Goal: Task Accomplishment & Management: Manage account settings

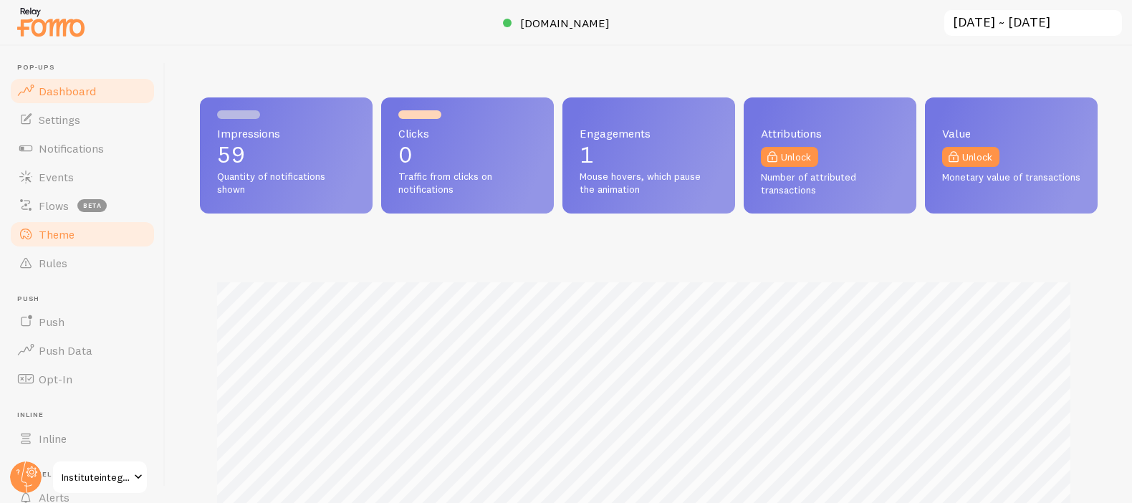
scroll to position [716241, 715730]
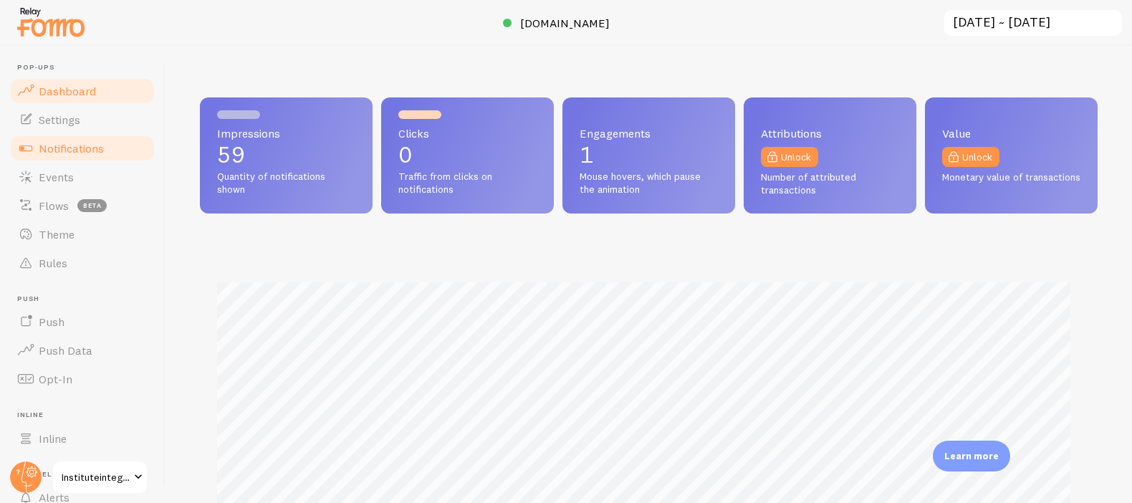
click at [89, 145] on span "Notifications" at bounding box center [71, 148] width 65 height 14
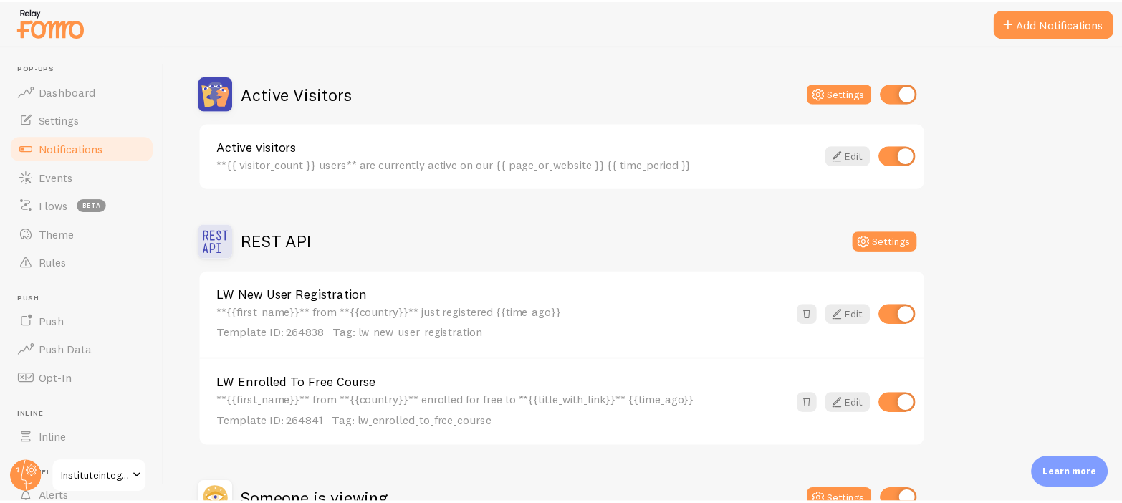
scroll to position [120, 0]
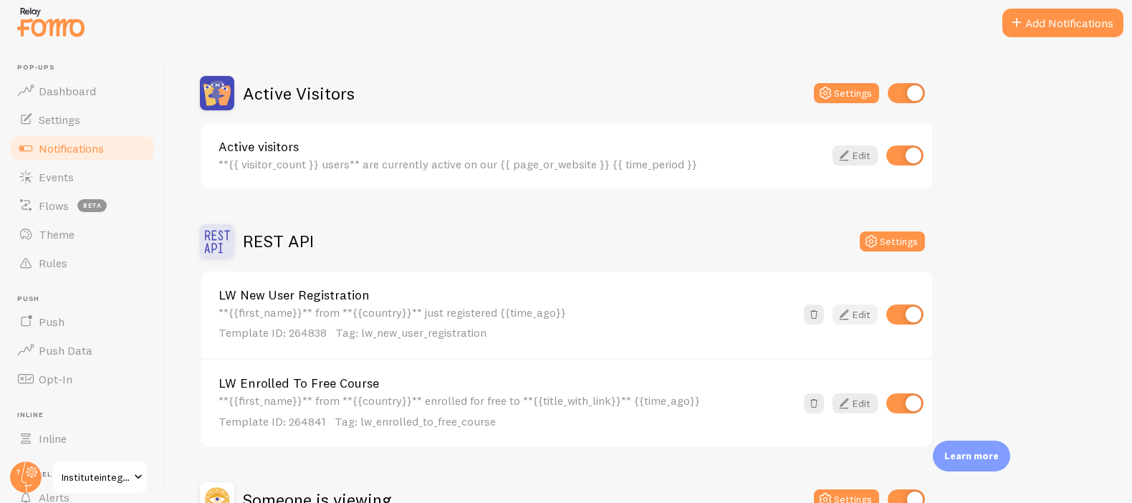
click at [866, 313] on link "Edit" at bounding box center [855, 315] width 45 height 20
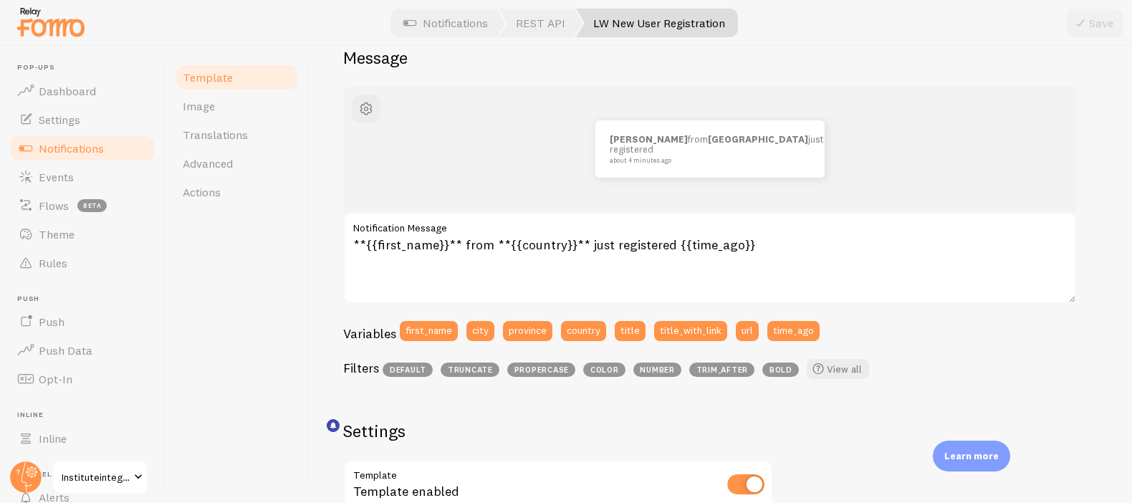
scroll to position [160, 0]
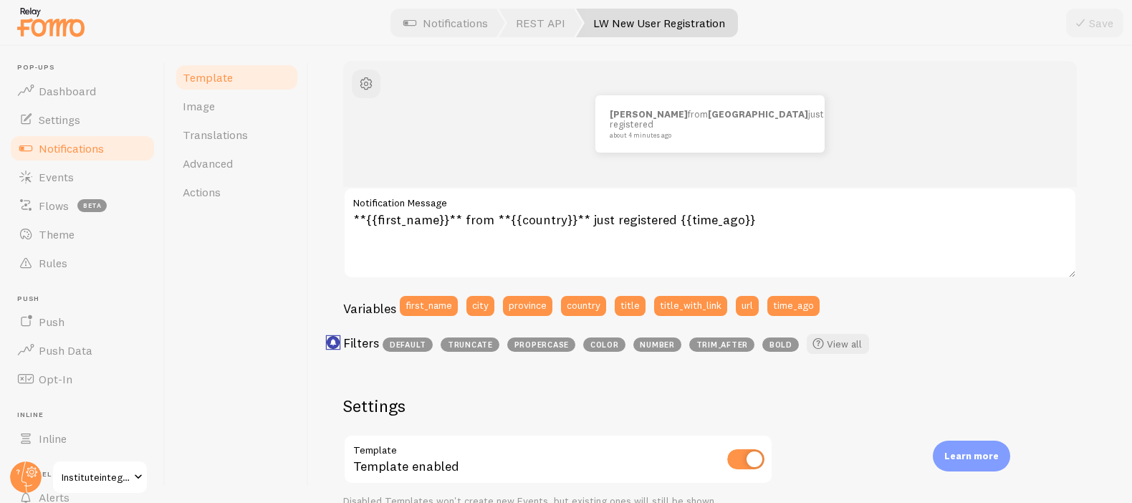
click at [332, 343] on icon "<p>Use filters like | propercase to change CITY to City in your templates</p>" at bounding box center [333, 342] width 6 height 6
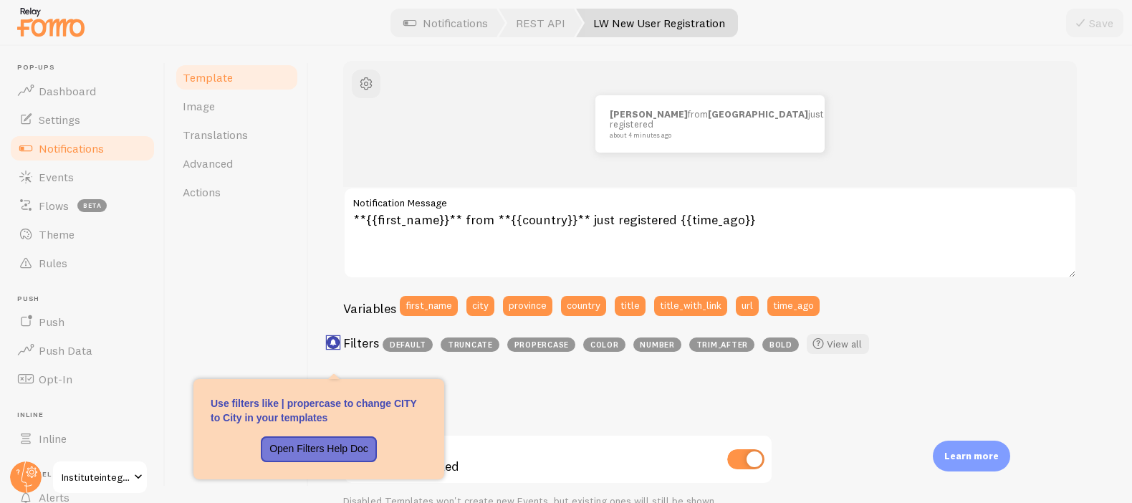
click at [336, 340] on rect "<p>Use filters like | propercase to change CITY to City in your templates</p>" at bounding box center [333, 343] width 12 height 12
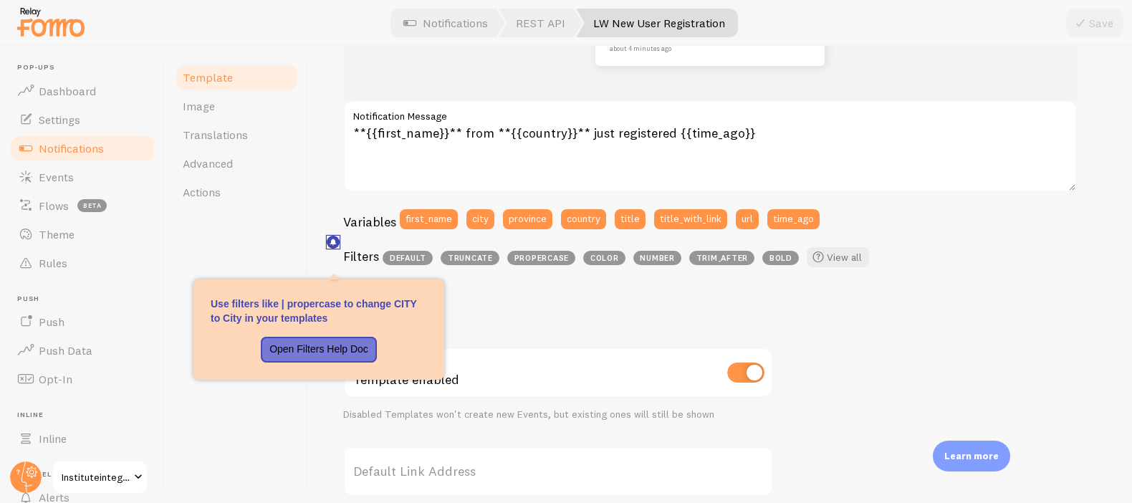
scroll to position [260, 0]
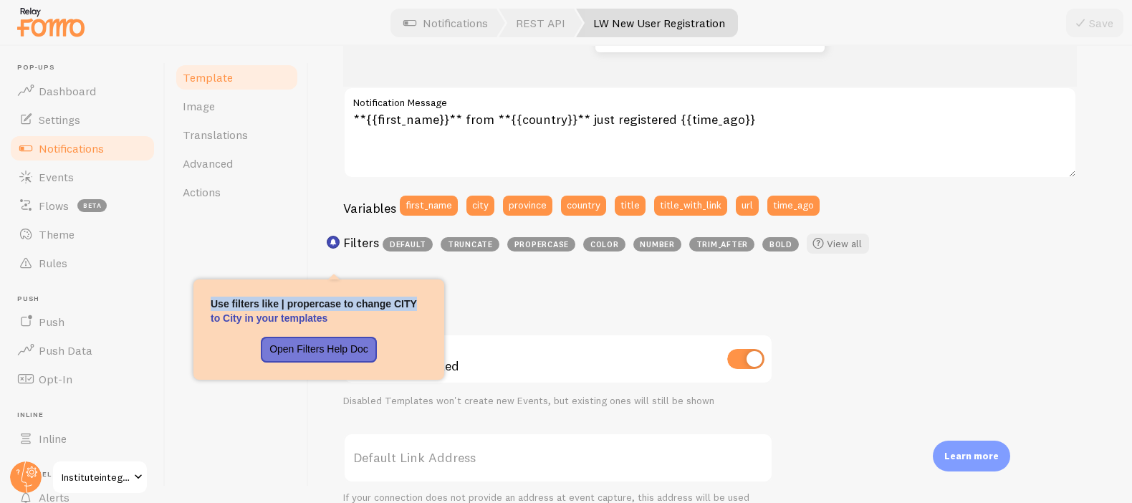
drag, startPoint x: 417, startPoint y: 296, endPoint x: 434, endPoint y: 306, distance: 19.9
click at [418, 297] on p "Use filters like | propercase to change CITY to City in your templates" at bounding box center [319, 311] width 216 height 29
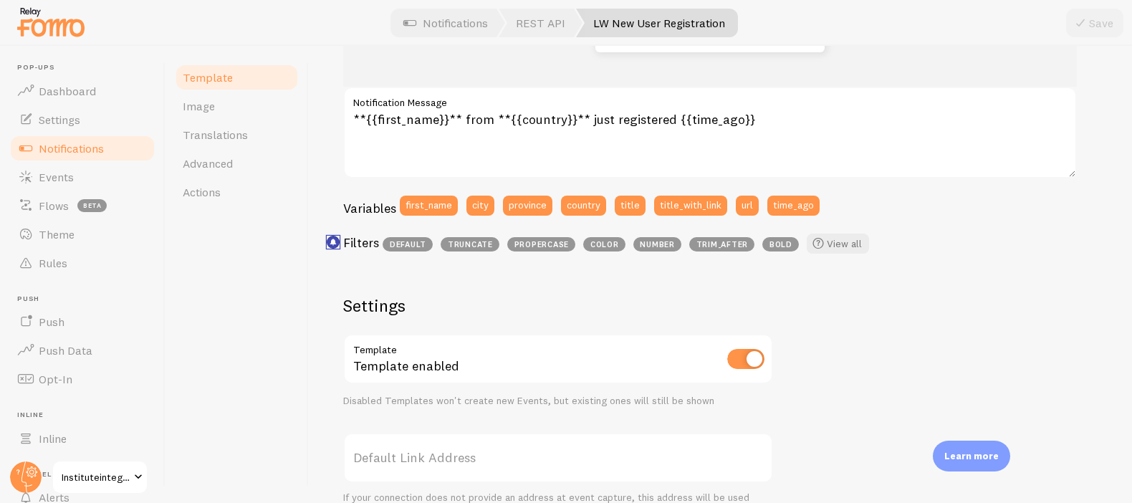
click at [338, 240] on rect "<p>Use filters like | propercase to change CITY to City in your templates</p>" at bounding box center [333, 242] width 12 height 12
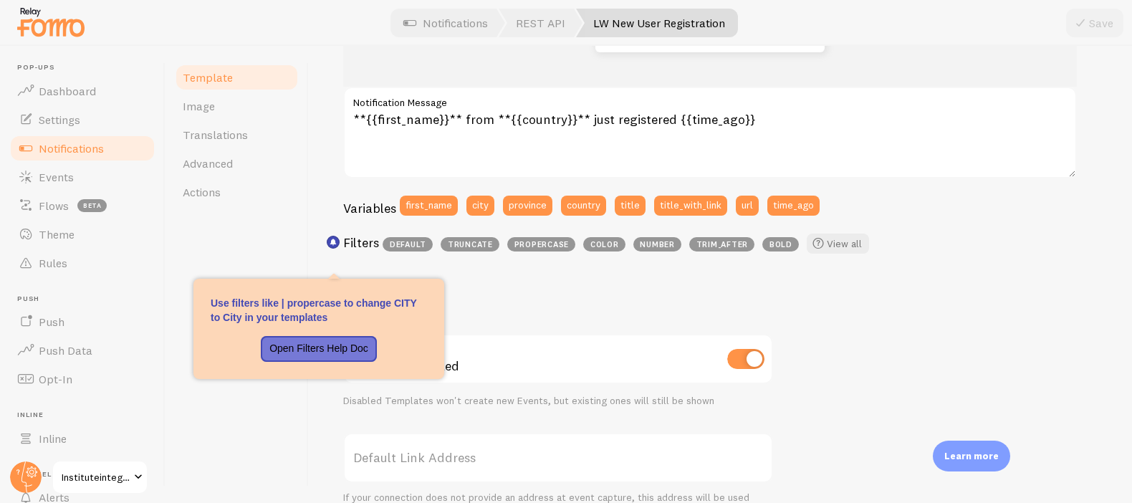
click at [556, 300] on h2 "Settings" at bounding box center [558, 306] width 430 height 22
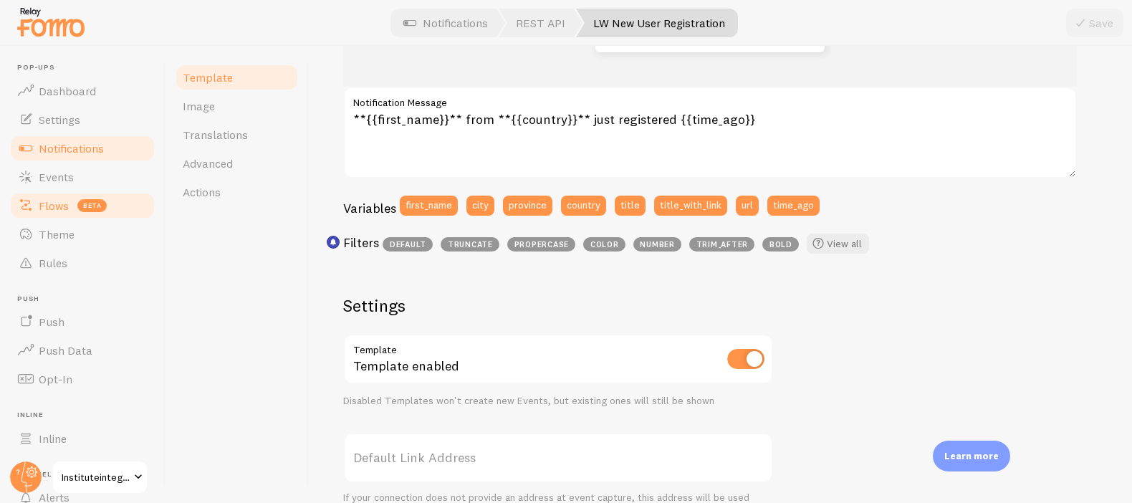
click at [57, 196] on link "Flows beta" at bounding box center [83, 205] width 148 height 29
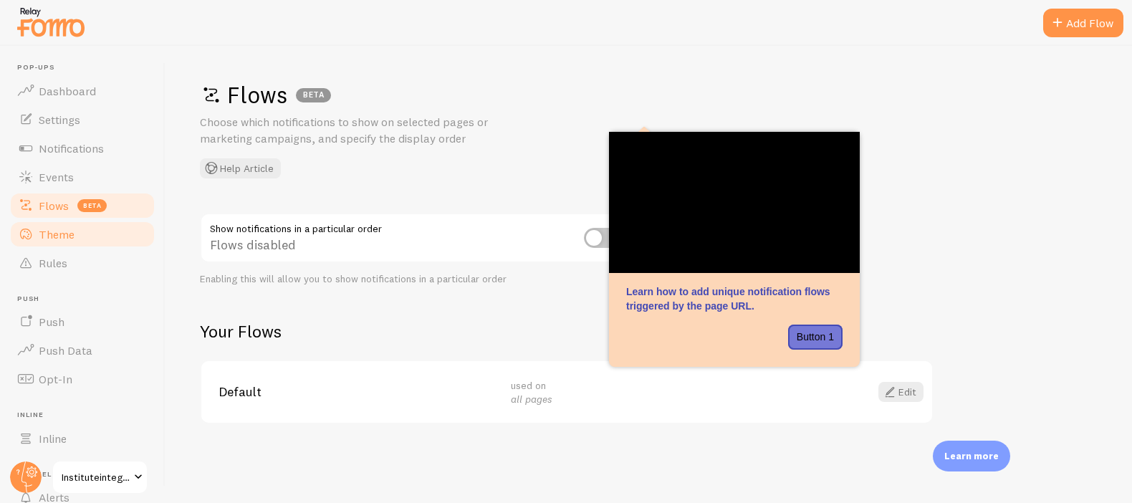
scroll to position [118, 0]
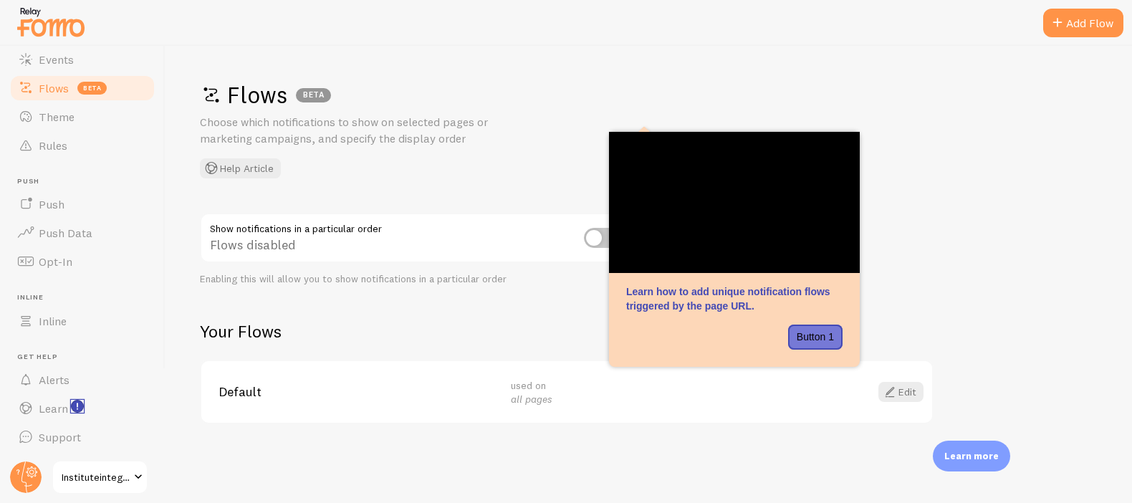
click at [81, 406] on rect "<p>Watch New Feature Tutorials!</p>" at bounding box center [78, 407] width 12 height 12
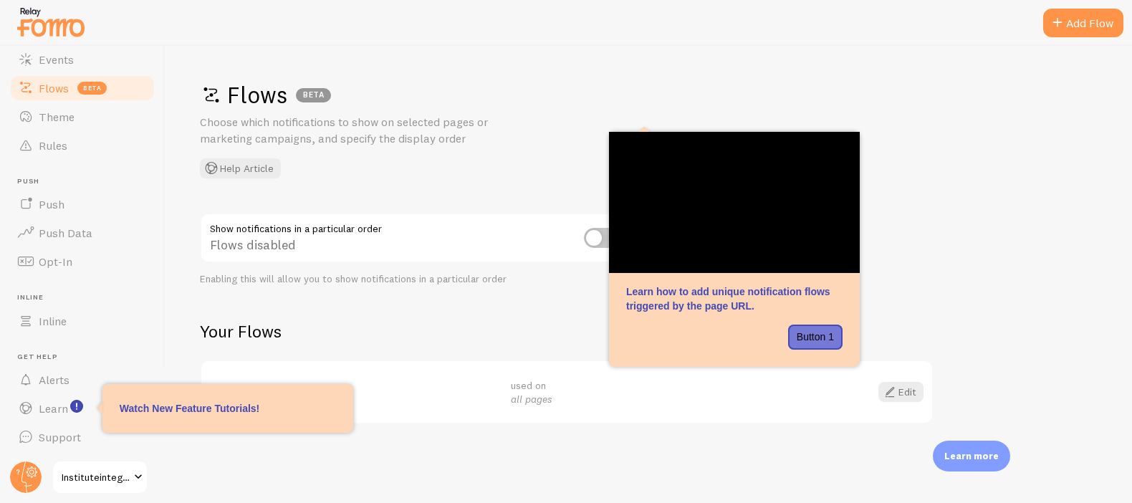
click at [385, 362] on div "Default used on all pages Edit" at bounding box center [566, 392] width 731 height 62
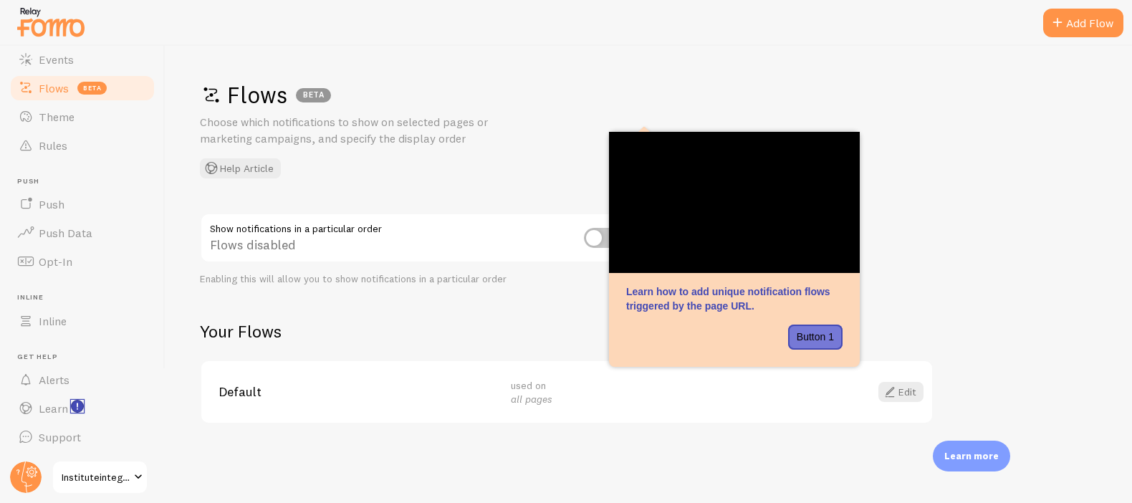
click at [77, 408] on icon "<p>Watch New Feature Tutorials!</p>" at bounding box center [77, 406] width 1 height 7
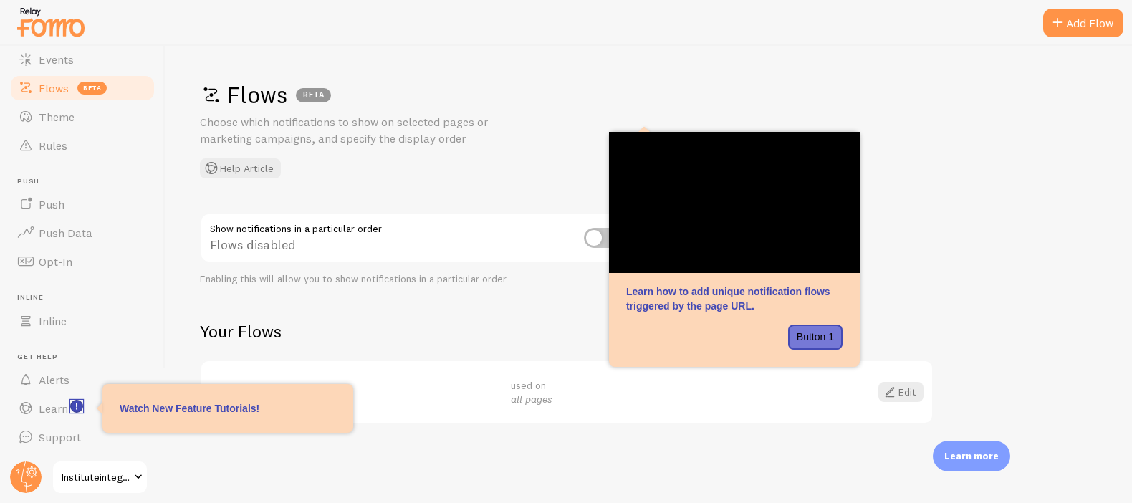
click at [77, 408] on rect "<p>Watch New Feature Tutorials!</p>" at bounding box center [77, 407] width 12 height 12
click at [462, 331] on h2 "Your Flows" at bounding box center [567, 331] width 734 height 22
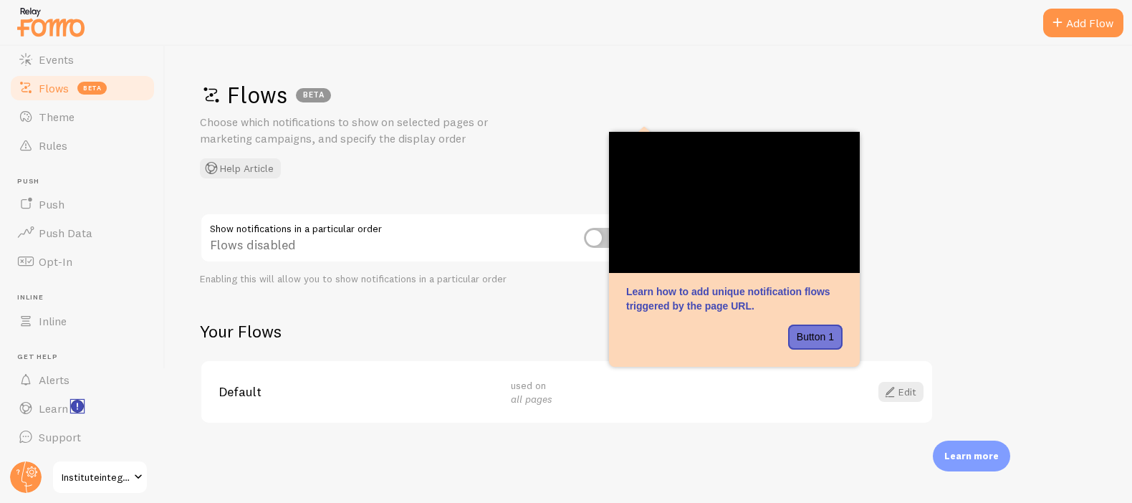
click at [80, 401] on rect "<p>Watch New Feature Tutorials!</p>" at bounding box center [78, 407] width 12 height 12
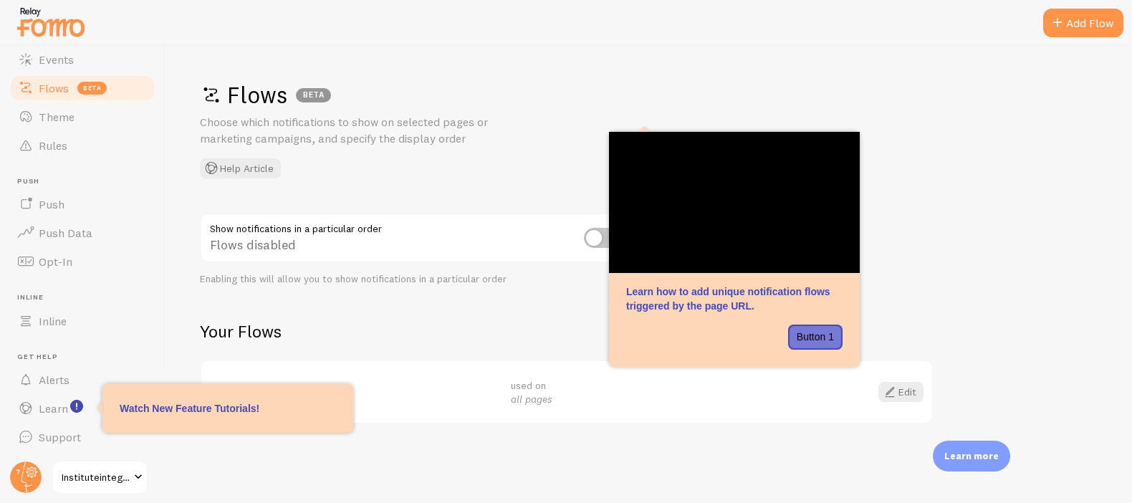
click at [219, 463] on div "Flows BETA Choose which notifications to show on selected pages or marketing ca…" at bounding box center [649, 274] width 967 height 457
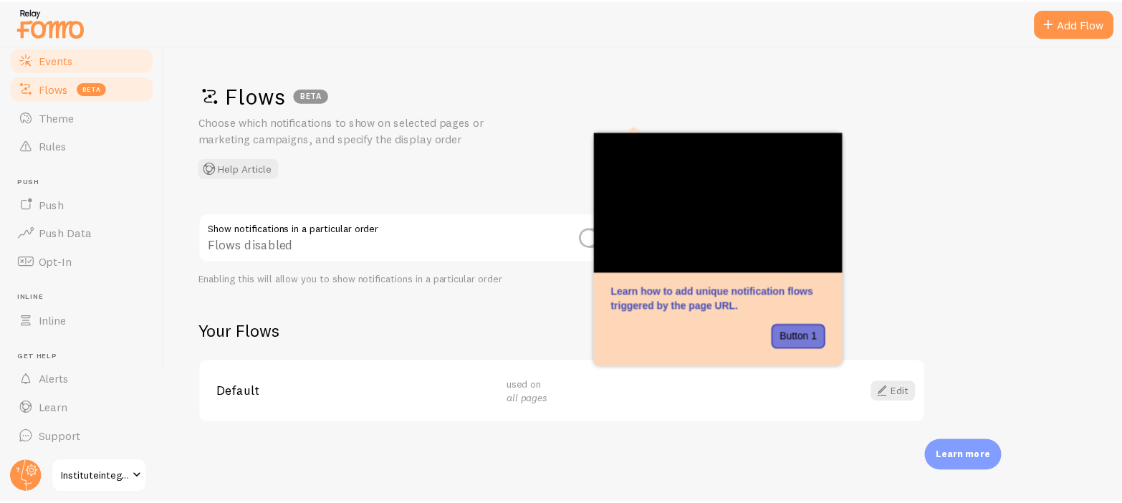
scroll to position [0, 0]
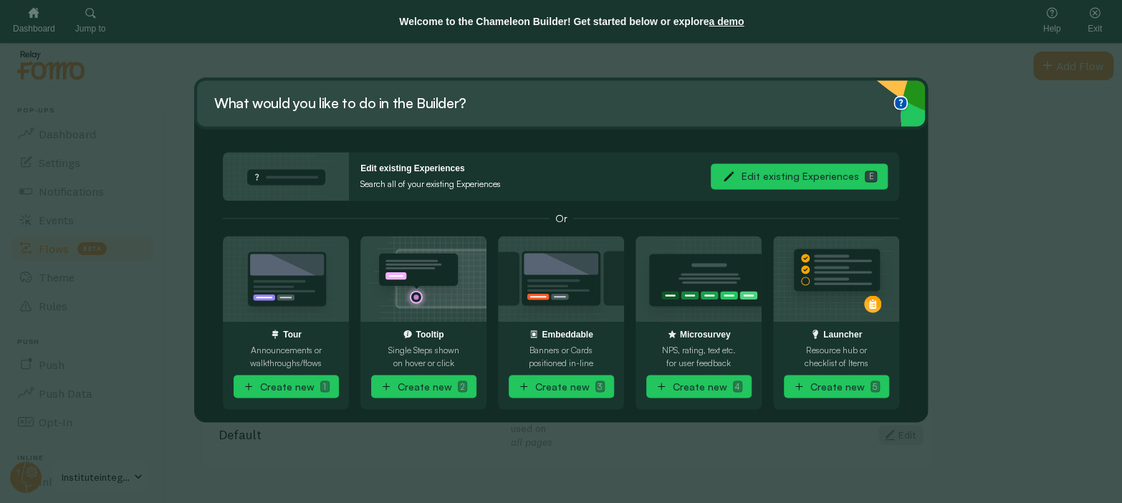
click at [797, 183] on button "Edit existing Experiences E" at bounding box center [799, 176] width 177 height 26
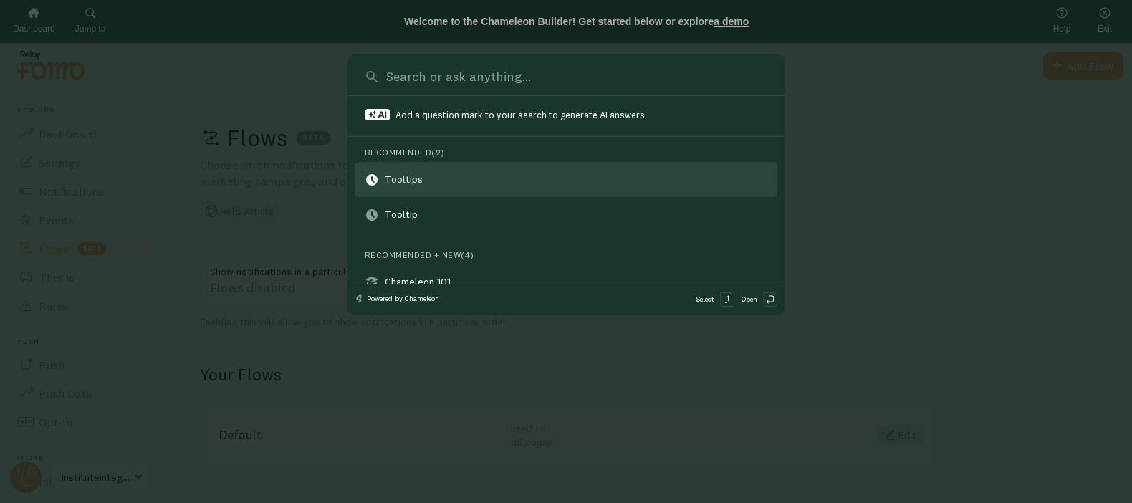
click at [416, 183] on div "Tooltips" at bounding box center [412, 179] width 54 height 14
